Goal: Contribute content: Add original content to the website for others to see

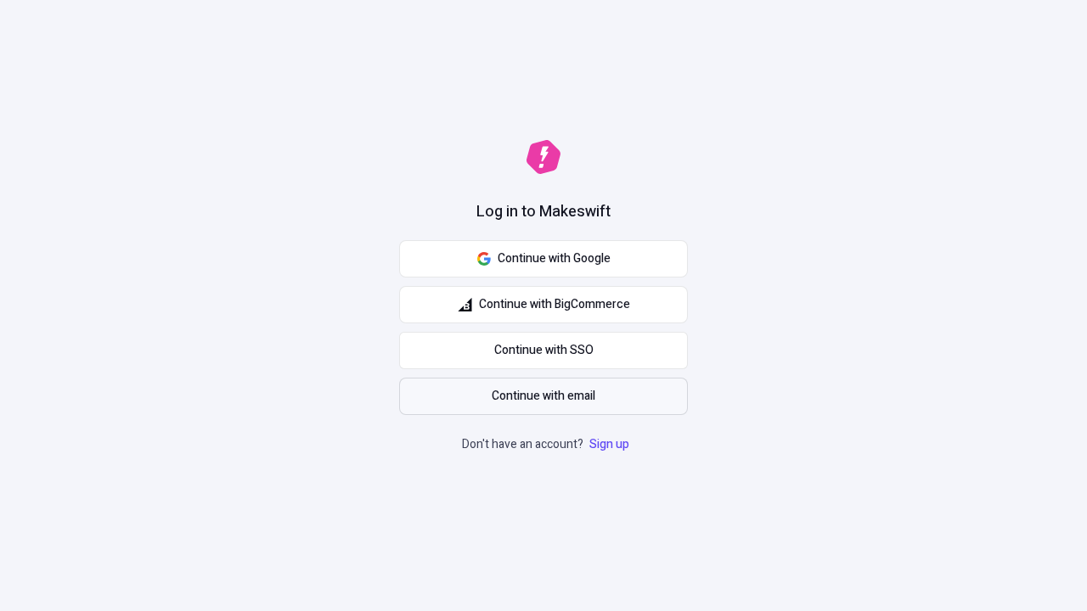
click at [544, 397] on span "Continue with email" at bounding box center [544, 396] width 104 height 19
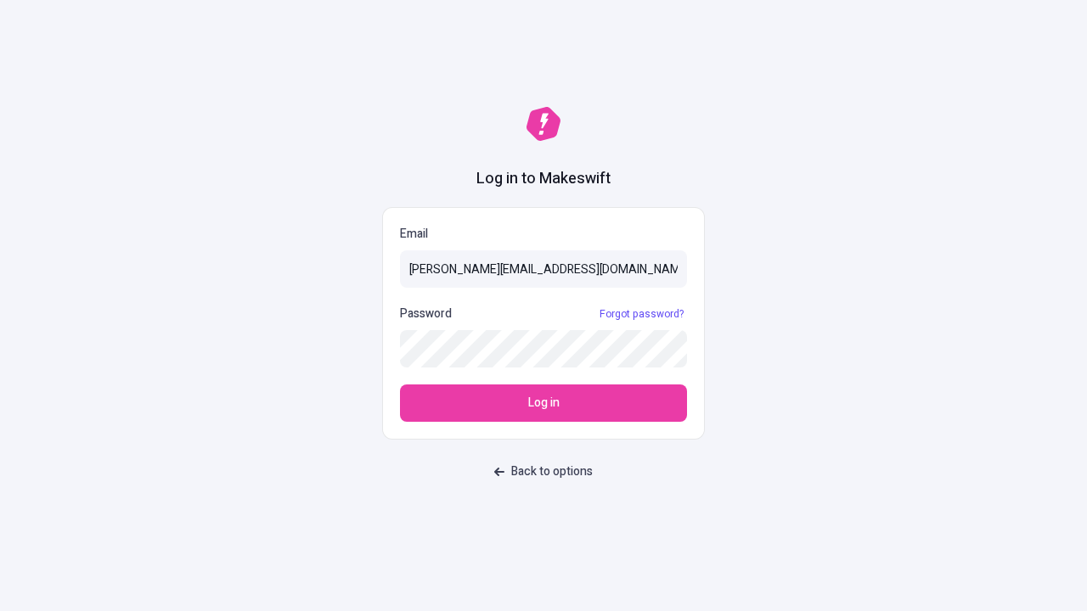
type input "sasha+test-ui@makeswift.com"
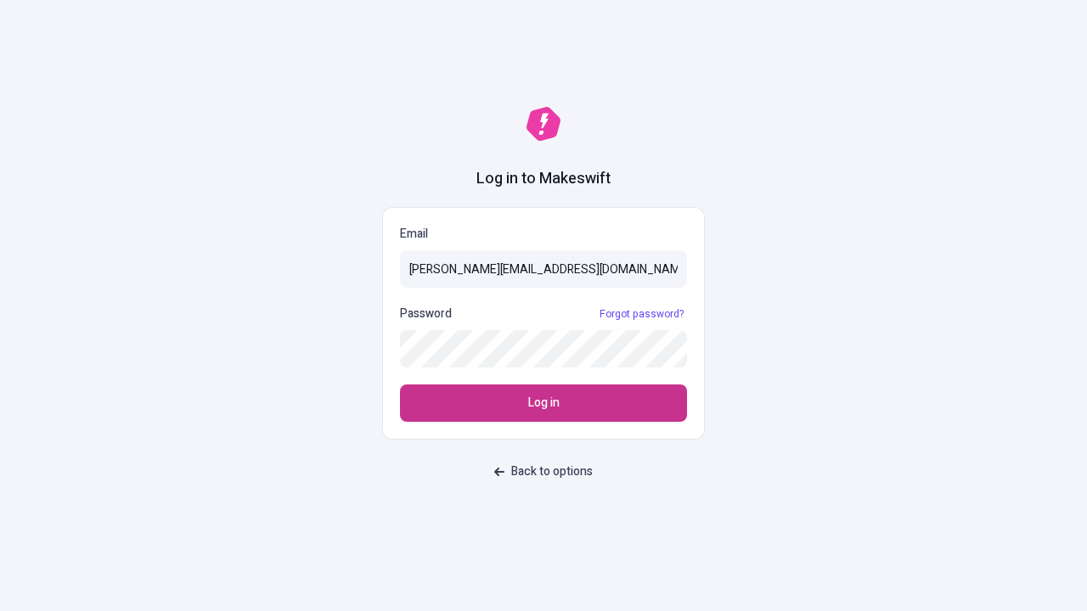
click at [544, 403] on span "Log in" at bounding box center [543, 403] width 31 height 19
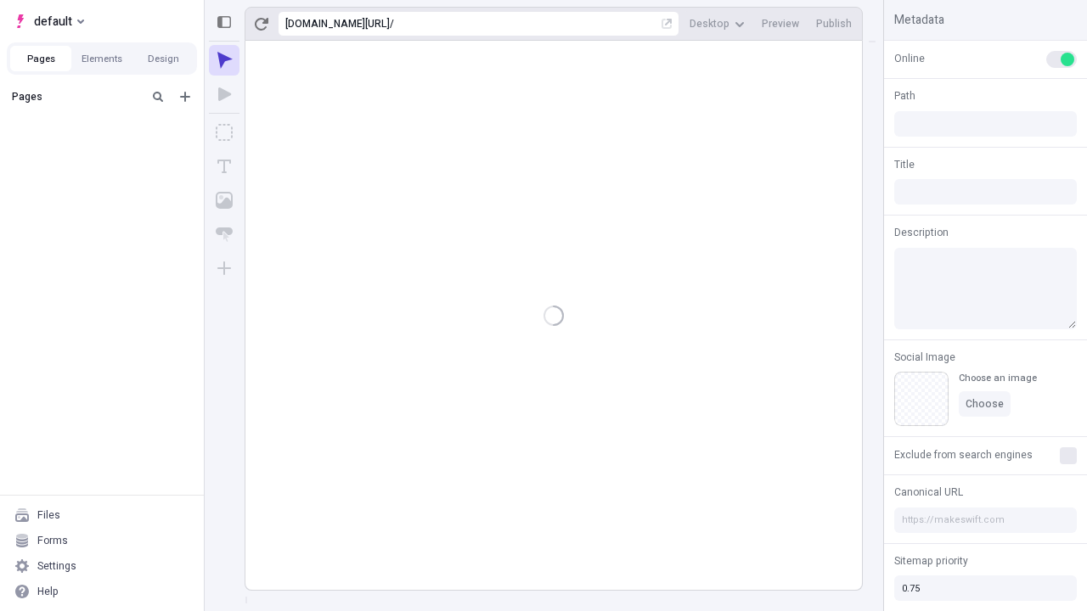
type input "/deep-link-tenuis"
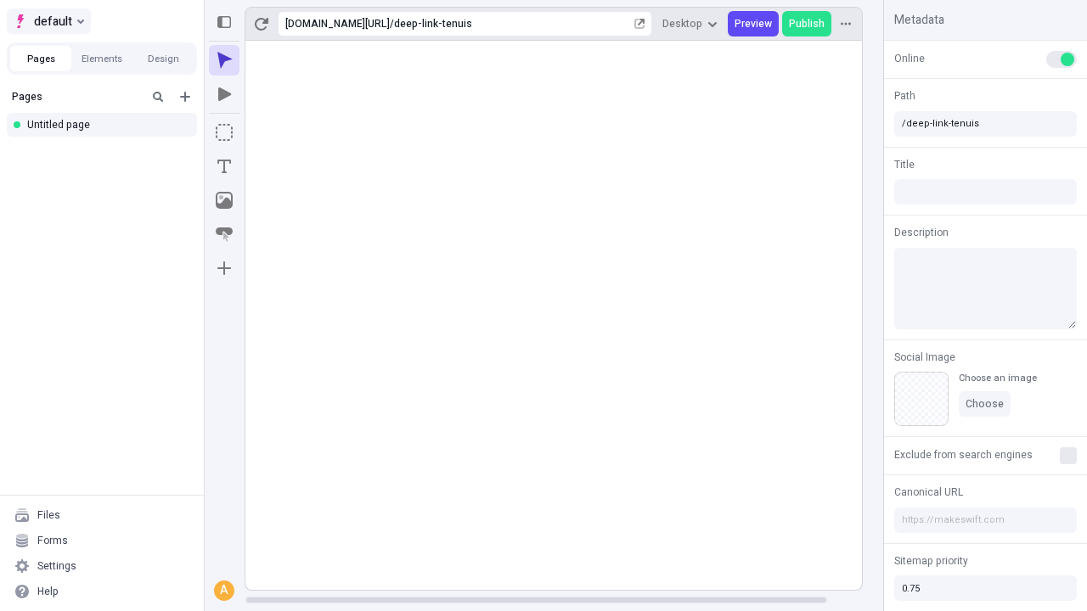
click at [48, 21] on span "default" at bounding box center [53, 21] width 38 height 20
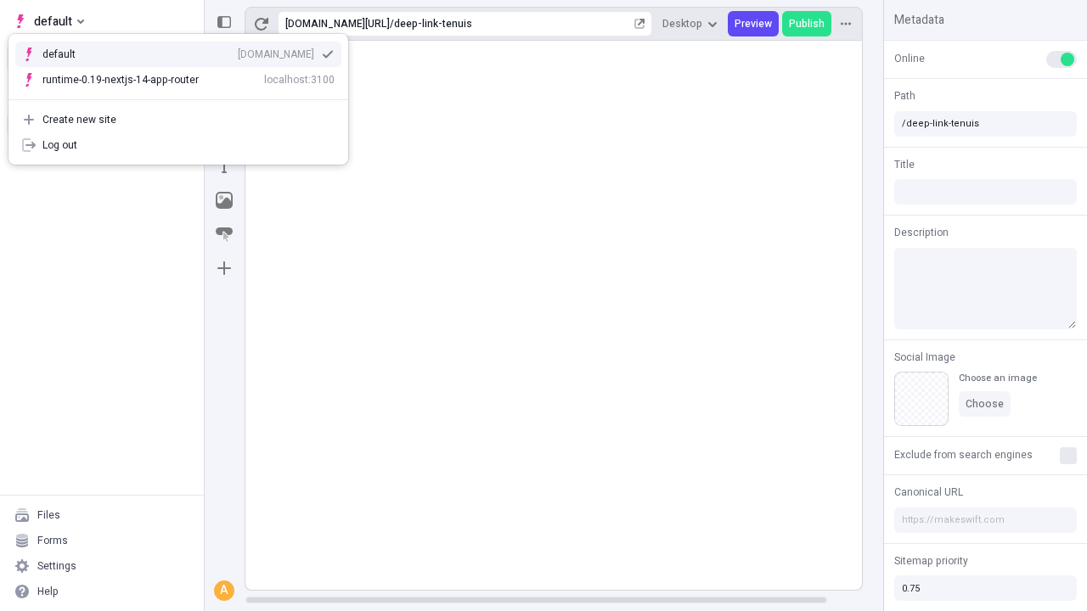
click at [238, 51] on div "[DOMAIN_NAME]" at bounding box center [276, 55] width 76 height 14
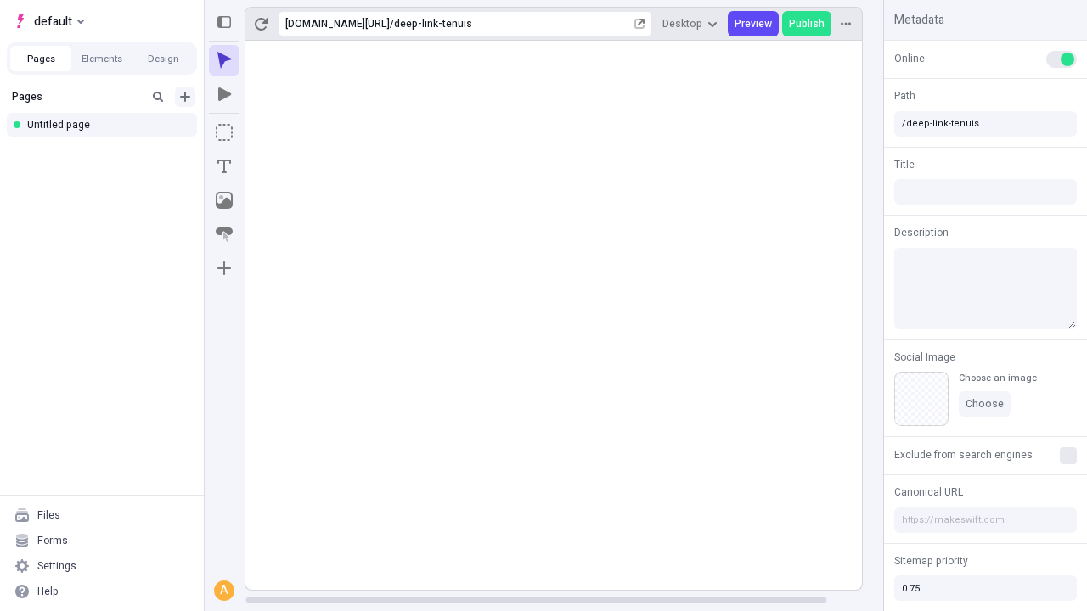
click at [185, 97] on icon "Add new" at bounding box center [185, 97] width 10 height 10
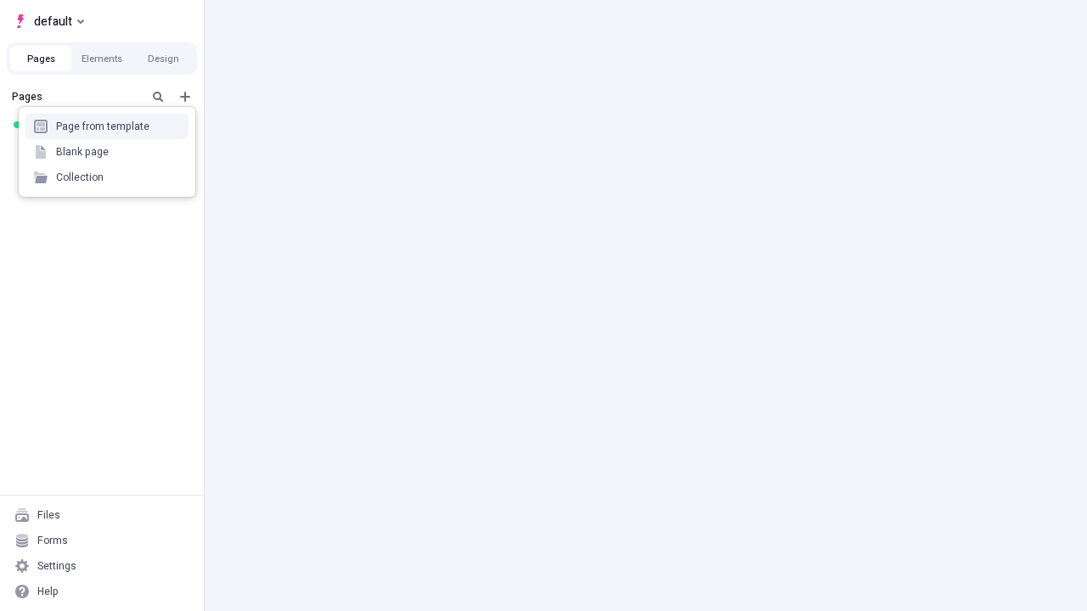
click at [107, 152] on div "Blank page" at bounding box center [106, 151] width 163 height 25
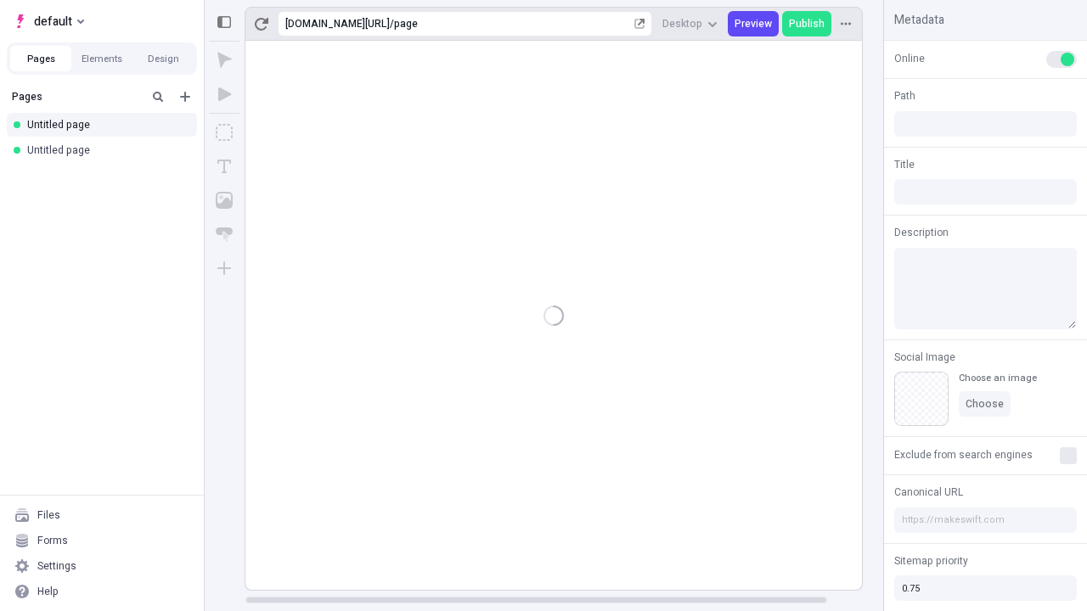
type input "/page"
click at [224, 132] on icon "Box" at bounding box center [224, 132] width 17 height 17
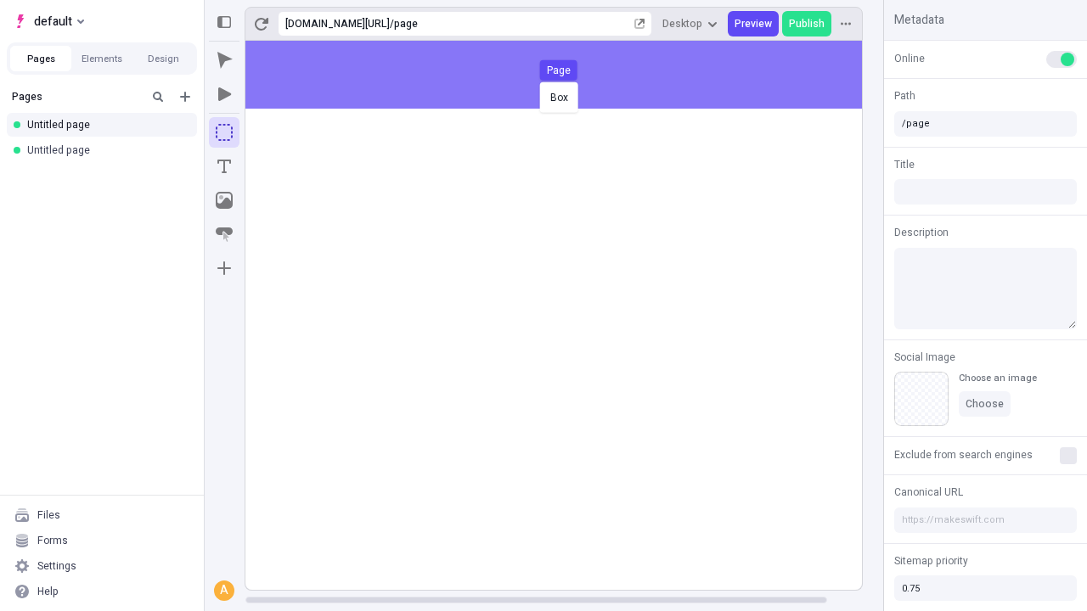
click at [571, 75] on div "Box Page" at bounding box center [543, 305] width 1087 height 611
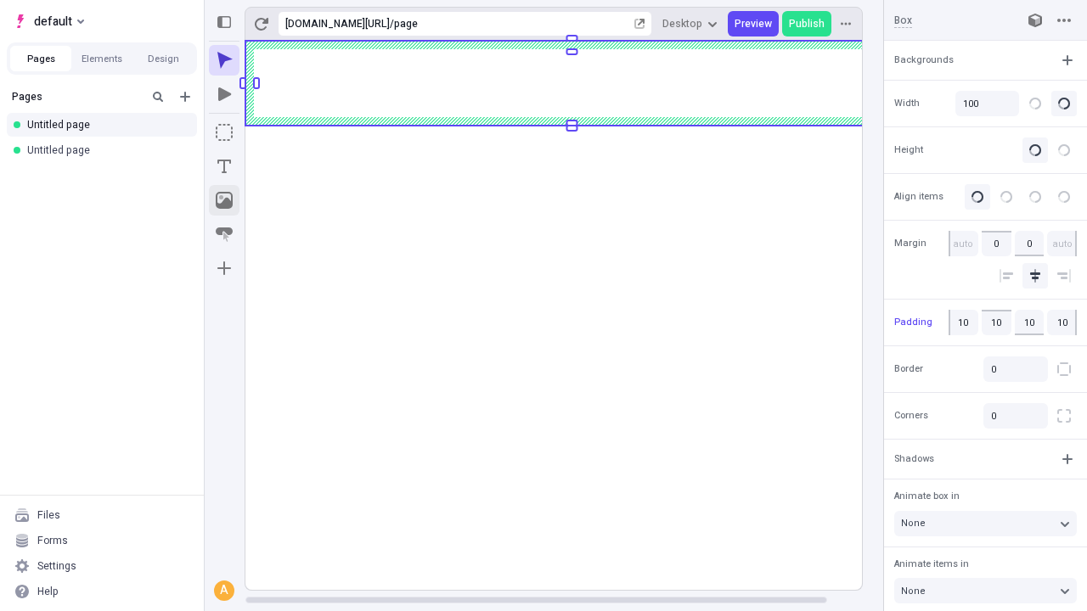
click at [224, 200] on icon "Image" at bounding box center [224, 200] width 17 height 17
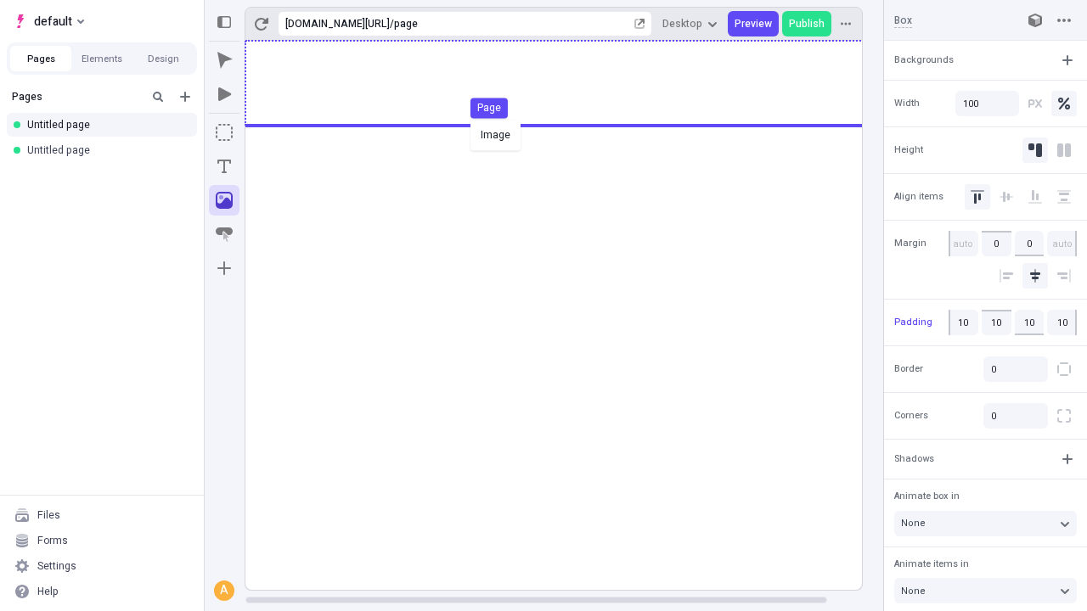
click at [571, 83] on div "Image Page" at bounding box center [543, 305] width 1087 height 611
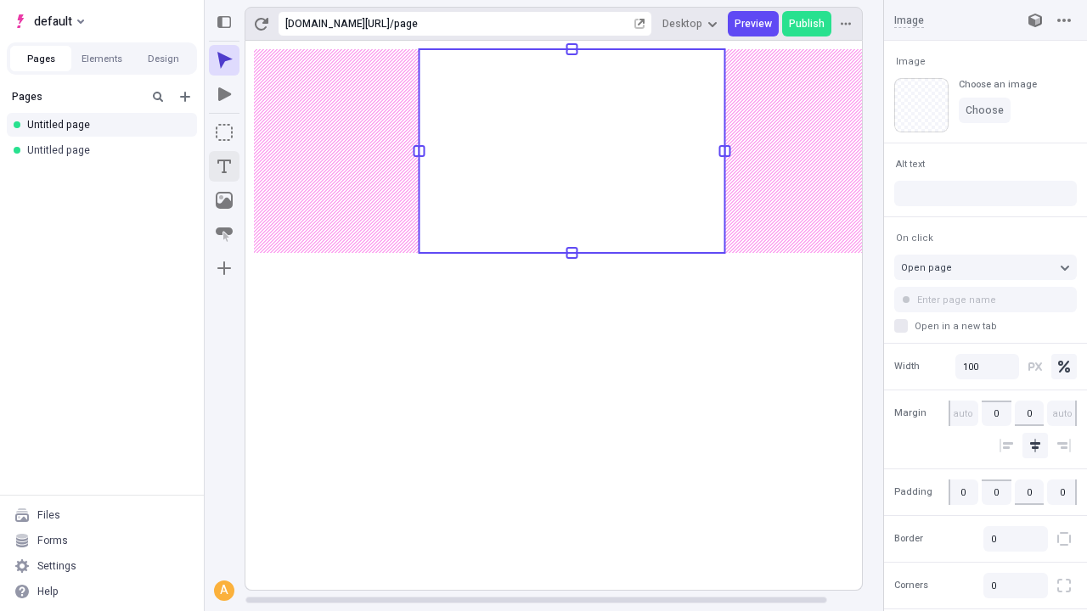
click at [224, 166] on icon "Text" at bounding box center [224, 167] width 14 height 14
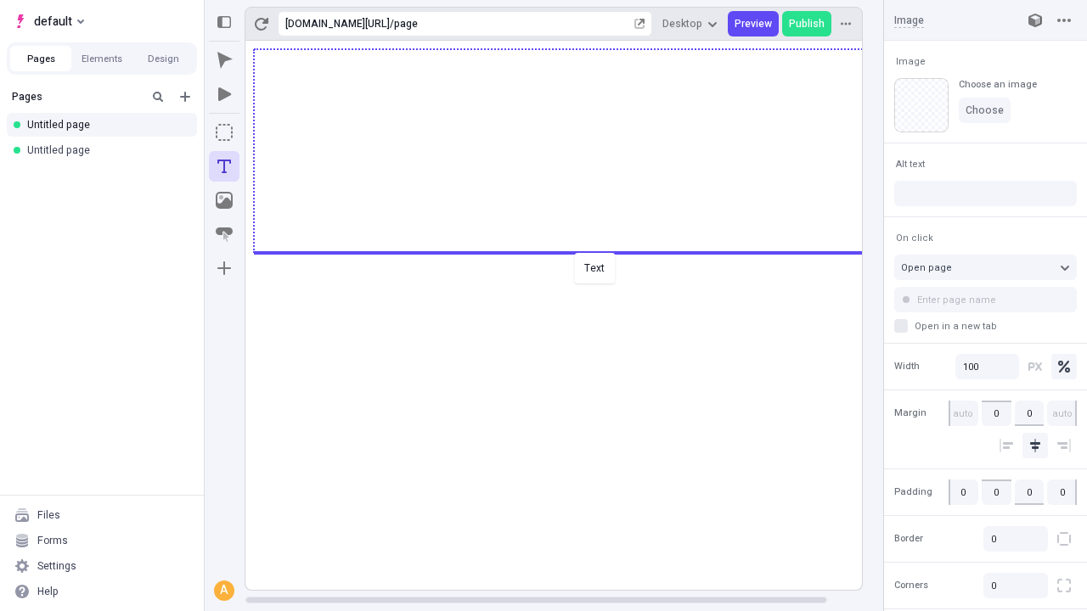
click at [571, 251] on div "Text" at bounding box center [543, 305] width 1087 height 611
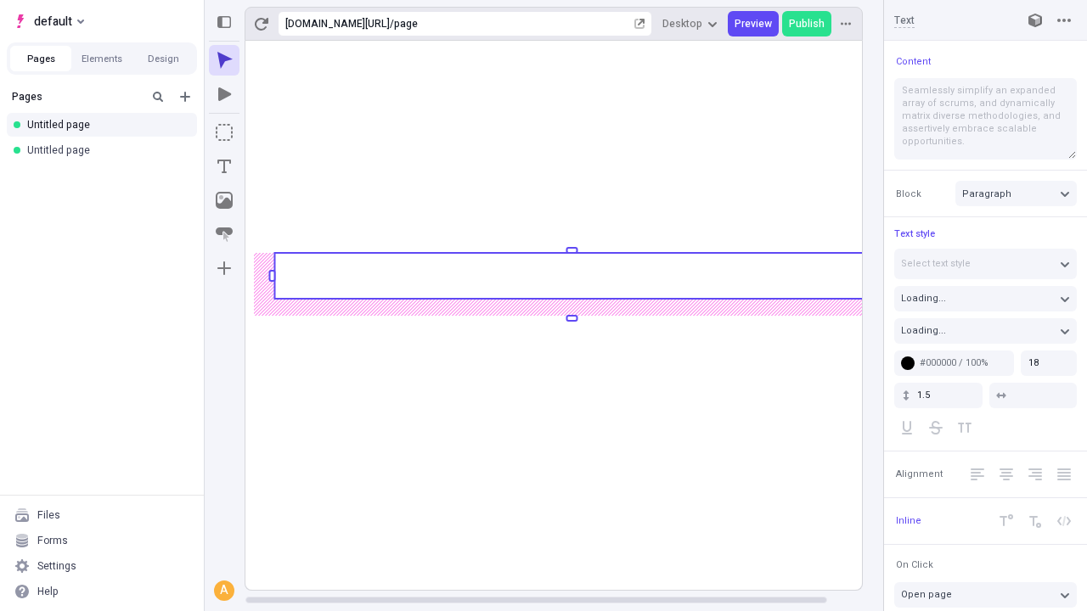
click at [571, 276] on rect at bounding box center [571, 276] width 594 height 46
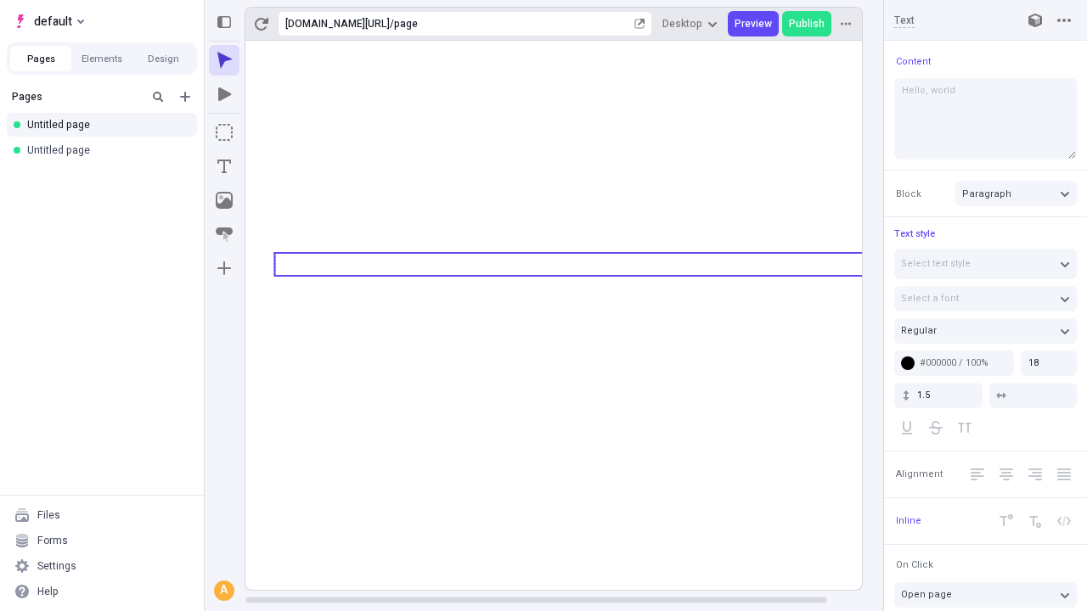
type textarea "Hello, world!"
click at [224, 200] on icon "Image" at bounding box center [224, 200] width 17 height 17
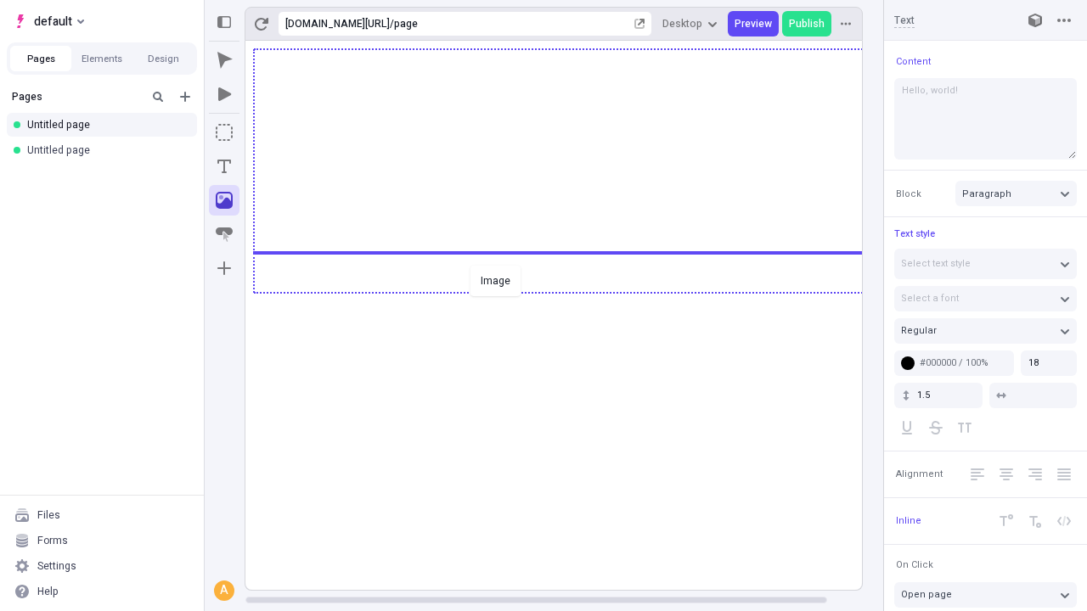
click at [571, 291] on div "Image" at bounding box center [543, 305] width 1087 height 611
